Goal: Register for event/course

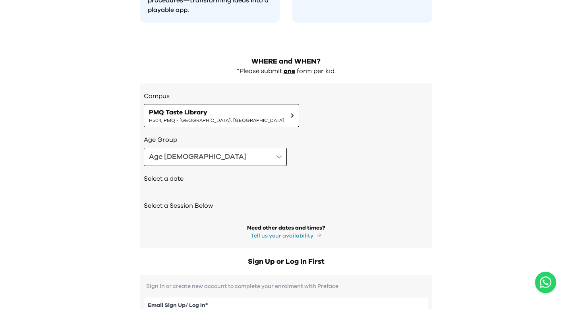
scroll to position [813, 0]
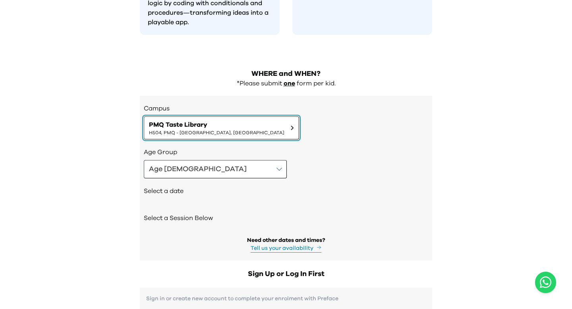
click at [208, 120] on span "PMQ Taste Library" at bounding box center [216, 125] width 135 height 10
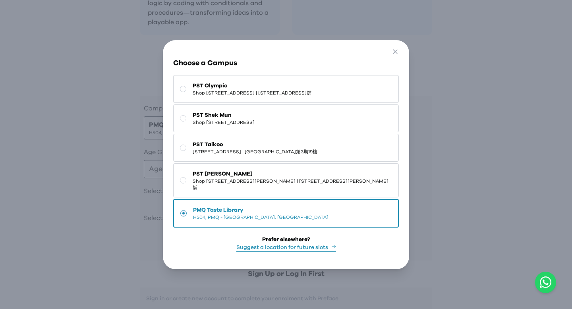
click at [129, 113] on div "Go Back Close Choose a Campus [GEOGRAPHIC_DATA] [STREET_ADDRESS] | [STREET_ADDR…" at bounding box center [286, 154] width 572 height 309
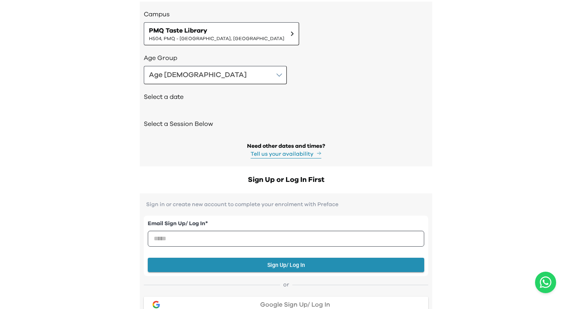
scroll to position [909, 0]
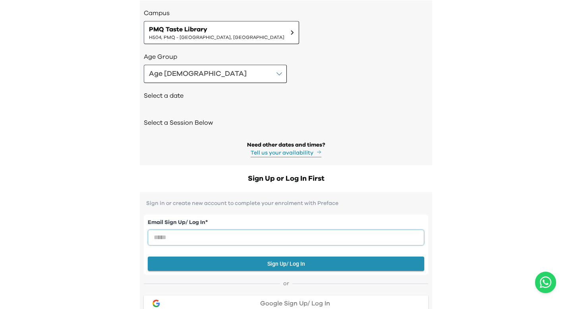
click at [222, 230] on input "email" at bounding box center [286, 238] width 276 height 16
click at [244, 192] on div "Sign in or create new account to complete your enrolment with Preface Email Sig…" at bounding box center [286, 285] width 292 height 187
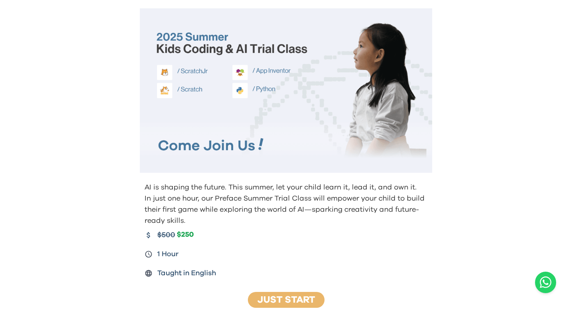
scroll to position [0, 0]
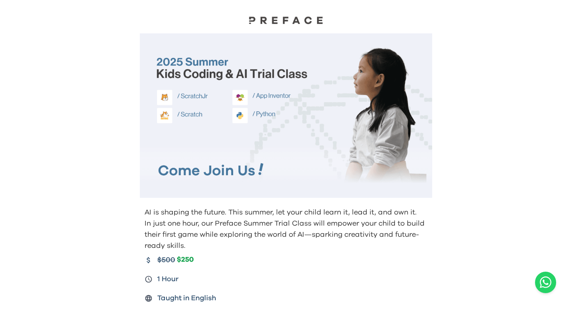
click at [249, 17] on img at bounding box center [285, 20] width 79 height 8
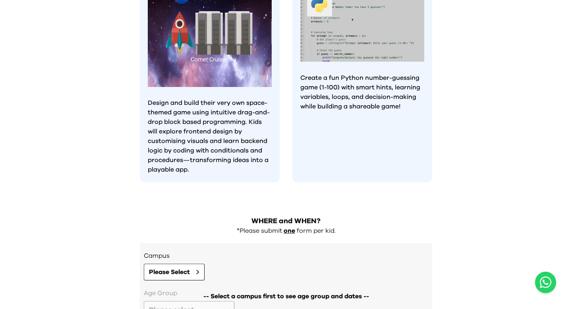
scroll to position [738, 0]
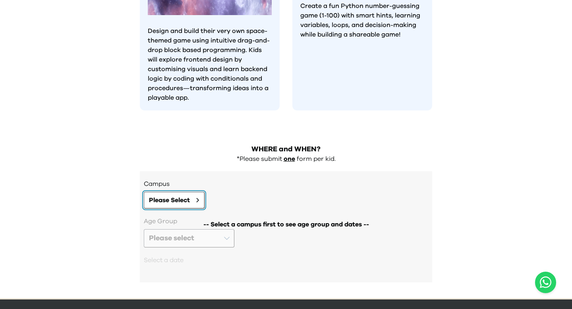
click at [190, 195] on span "Please Select" at bounding box center [169, 200] width 41 height 10
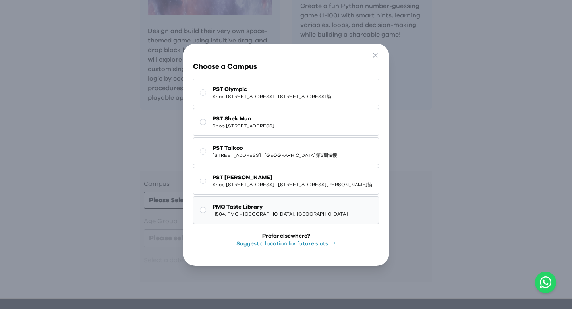
click at [212, 217] on span "H504, PMQ - [GEOGRAPHIC_DATA], [GEOGRAPHIC_DATA]" at bounding box center [279, 214] width 135 height 6
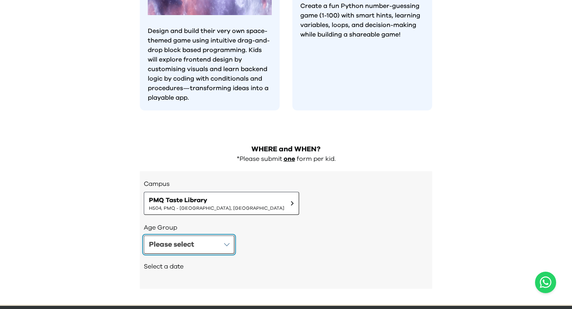
click at [203, 235] on button "Please select" at bounding box center [189, 244] width 91 height 18
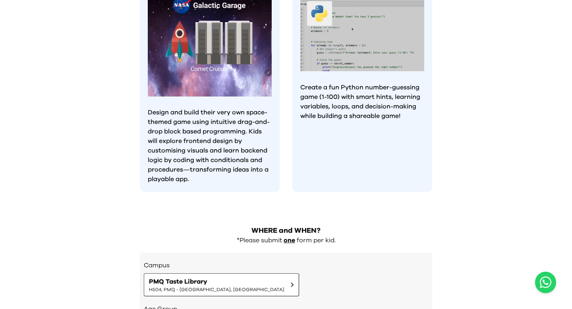
scroll to position [764, 0]
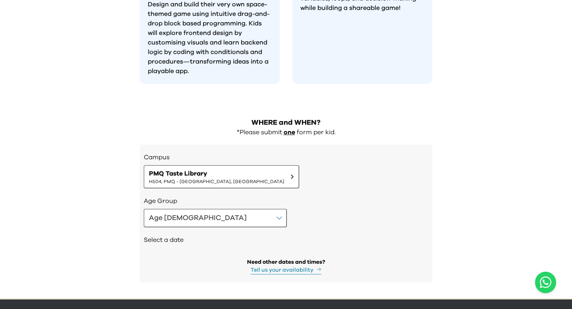
click at [165, 235] on h2 "Select a date" at bounding box center [286, 240] width 284 height 10
click at [173, 235] on h2 "Select a date" at bounding box center [286, 240] width 284 height 10
click at [160, 235] on div "Age Group Age [DEMOGRAPHIC_DATA] Select a date Need other dates and times? Tell…" at bounding box center [286, 235] width 284 height 78
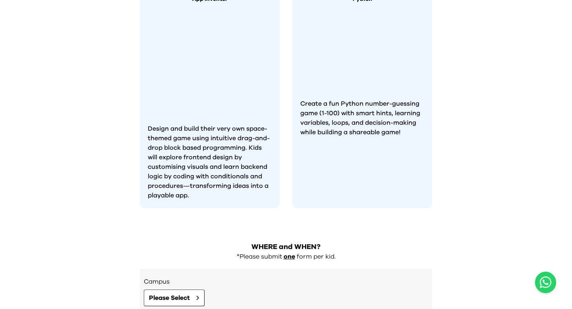
scroll to position [738, 0]
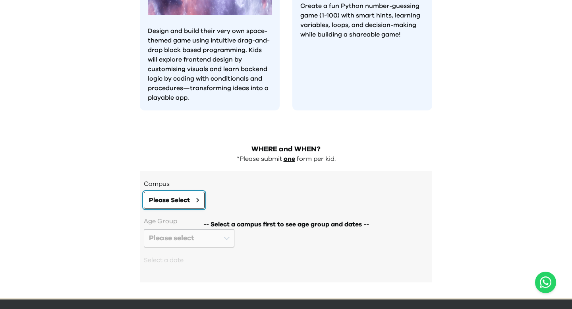
click at [195, 192] on button "Please Select" at bounding box center [174, 200] width 61 height 17
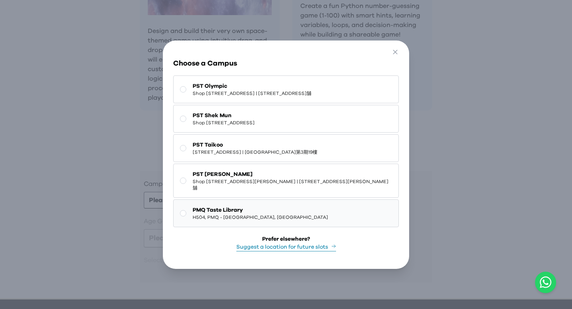
click at [219, 214] on span "PMQ Taste Library" at bounding box center [260, 210] width 135 height 8
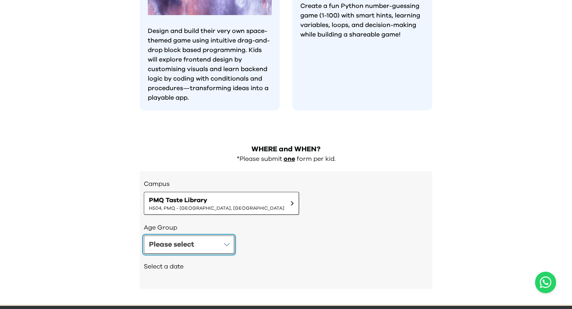
click at [203, 235] on button "Please select" at bounding box center [189, 244] width 91 height 18
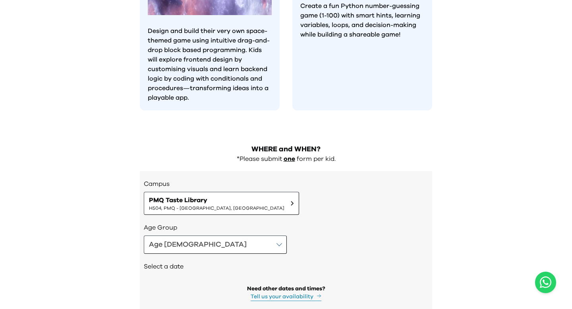
click at [170, 262] on h2 "Select a date" at bounding box center [286, 267] width 284 height 10
click at [167, 262] on h2 "Select a date" at bounding box center [286, 267] width 284 height 10
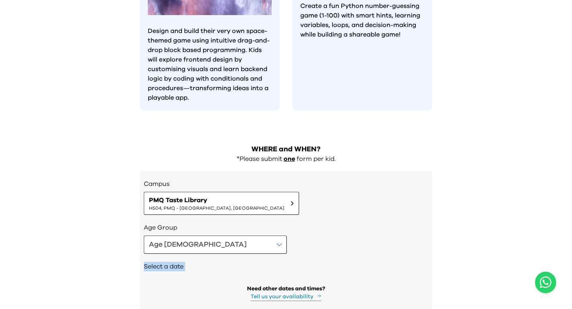
click at [167, 262] on h2 "Select a date" at bounding box center [286, 267] width 284 height 10
click at [221, 262] on h2 "Select a date" at bounding box center [286, 267] width 284 height 10
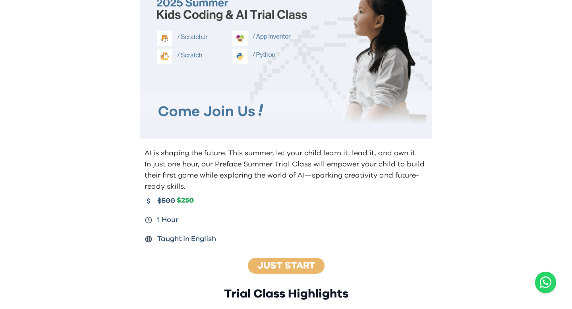
scroll to position [69, 0]
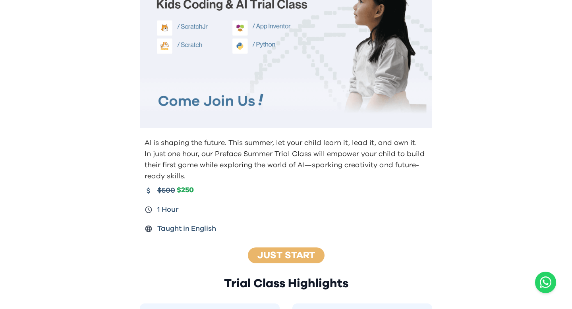
click at [280, 234] on div "AI is shaping the future. This summer, let your child learn it, lead it, and ow…" at bounding box center [285, 185] width 305 height 103
click at [278, 249] on div "Just Start" at bounding box center [286, 255] width 77 height 16
click at [287, 257] on link "Just Start" at bounding box center [286, 256] width 58 height 10
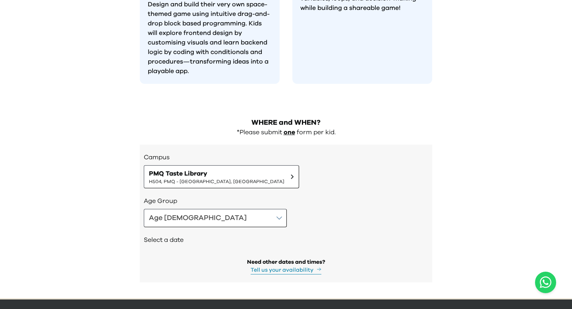
click at [171, 235] on h2 "Select a date" at bounding box center [286, 240] width 284 height 10
click at [172, 235] on h2 "Select a date" at bounding box center [286, 240] width 284 height 10
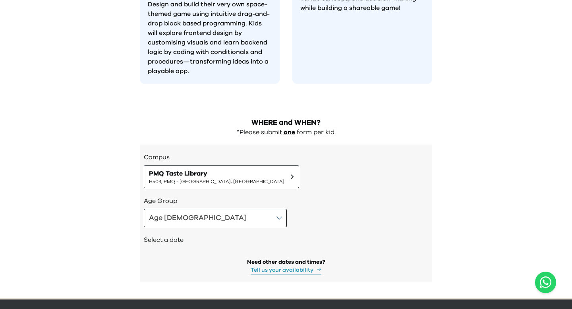
click at [265, 235] on h2 "Select a date" at bounding box center [286, 240] width 284 height 10
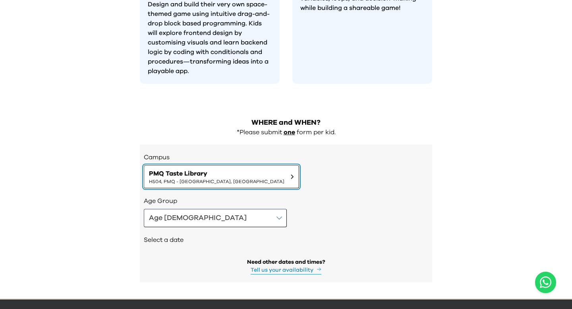
click at [226, 165] on button "PMQ Taste Library H504, PMQ - [GEOGRAPHIC_DATA], [GEOGRAPHIC_DATA]" at bounding box center [221, 176] width 155 height 23
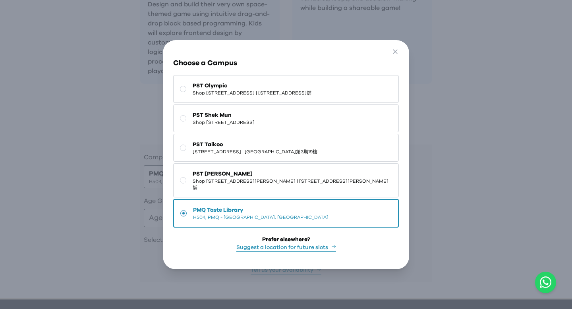
click at [475, 161] on div "Go Back Close Choose a Campus [GEOGRAPHIC_DATA] [STREET_ADDRESS] | [STREET_ADDR…" at bounding box center [286, 154] width 572 height 309
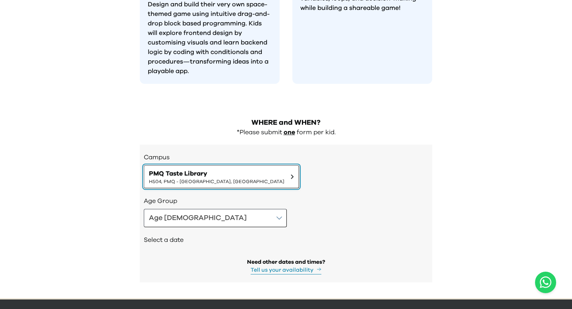
click at [186, 178] on span "H504, PMQ - [GEOGRAPHIC_DATA], [GEOGRAPHIC_DATA]" at bounding box center [216, 181] width 135 height 6
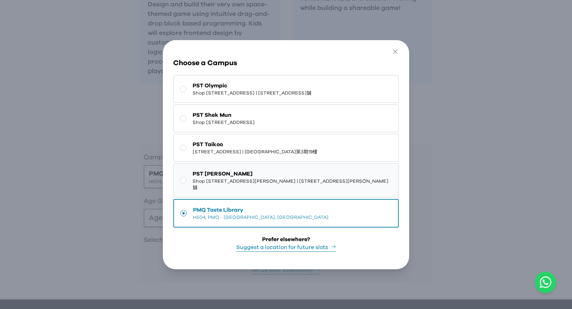
click at [234, 178] on span "PST [PERSON_NAME]" at bounding box center [292, 174] width 199 height 8
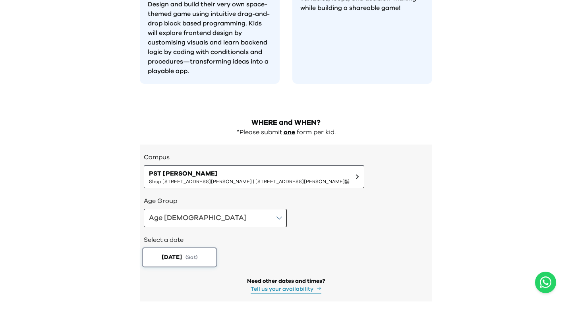
click at [179, 247] on button "2025-08-16 ( Sat )" at bounding box center [179, 257] width 75 height 20
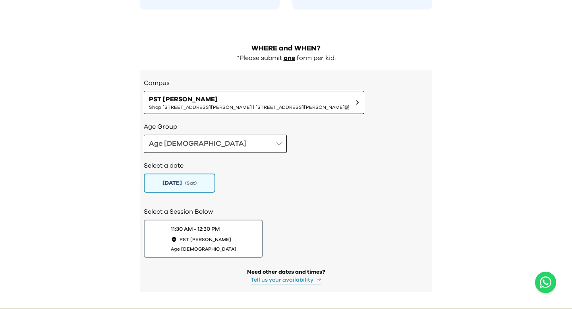
scroll to position [839, 0]
click at [213, 173] on button "2025-08-16 ( Sat )" at bounding box center [179, 183] width 75 height 20
click at [191, 160] on h2 "Select a date" at bounding box center [286, 165] width 284 height 10
click at [269, 134] on div "Age 8-9" at bounding box center [286, 143] width 284 height 18
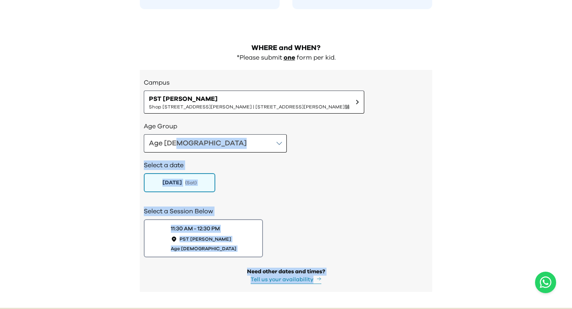
drag, startPoint x: 269, startPoint y: 125, endPoint x: 269, endPoint y: 286, distance: 160.8
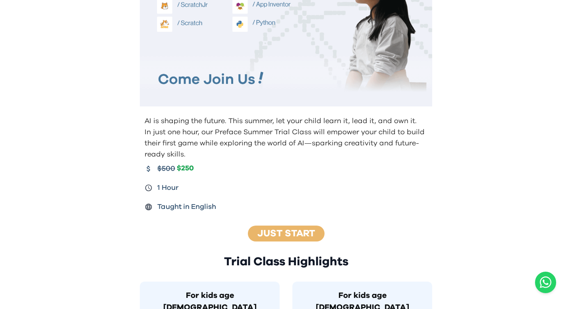
scroll to position [90, 0]
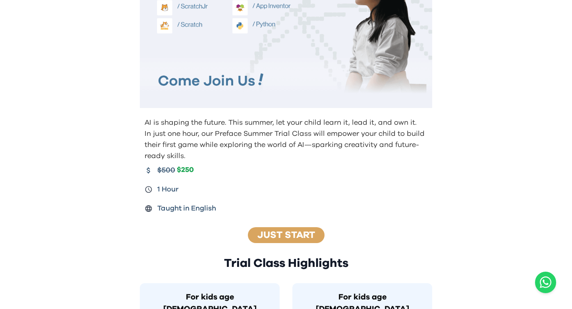
click at [305, 235] on link "Just Start" at bounding box center [286, 235] width 58 height 10
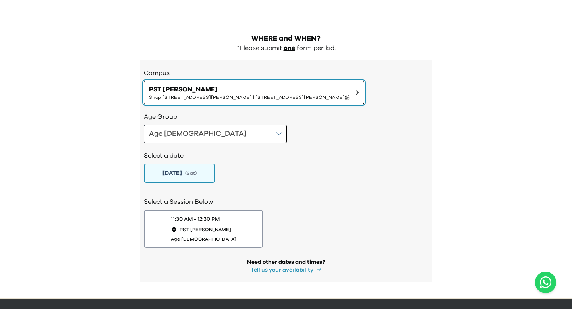
click at [272, 94] on span "Shop [STREET_ADDRESS][PERSON_NAME] | [STREET_ADDRESS][PERSON_NAME]舖" at bounding box center [249, 97] width 201 height 6
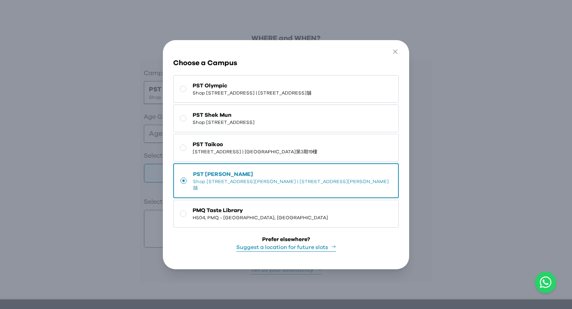
click at [215, 198] on button "PST Tseung Kwan O Shop 112, 1/F, Ocean Popwalk, 28 Tong Chun Street, Tseung Kwa…" at bounding box center [285, 180] width 225 height 35
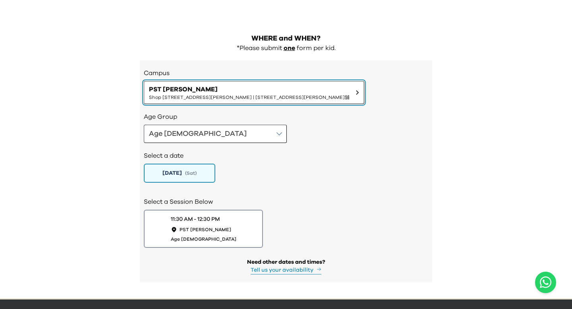
click at [268, 85] on span "PST [PERSON_NAME]" at bounding box center [249, 90] width 201 height 10
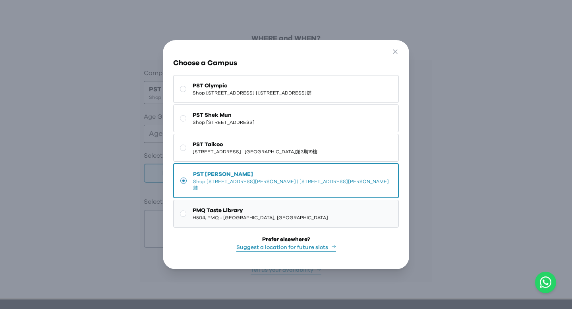
click at [213, 208] on button "PMQ Taste Library H504, PMQ - [GEOGRAPHIC_DATA], [GEOGRAPHIC_DATA]" at bounding box center [285, 214] width 225 height 28
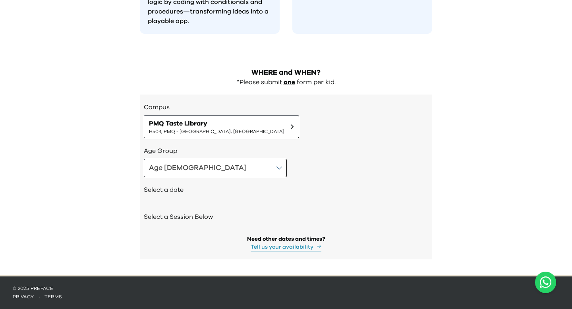
scroll to position [791, 0]
